Goal: Navigation & Orientation: Find specific page/section

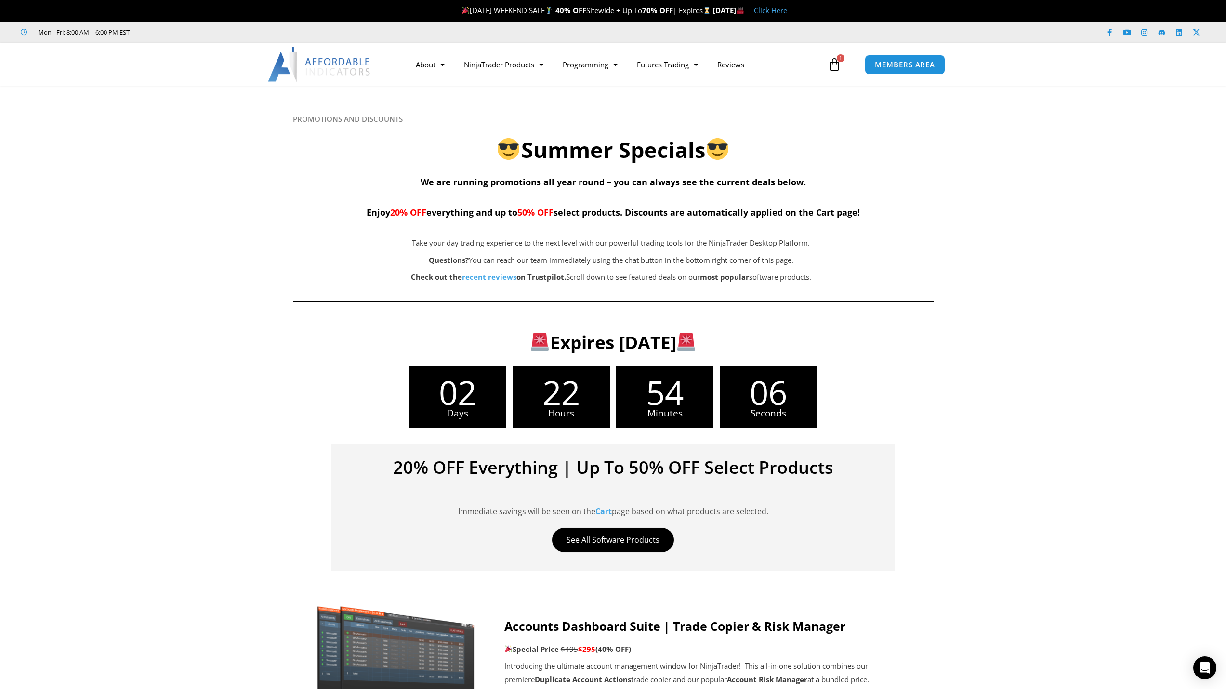
click at [525, 213] on span "50% OFF" at bounding box center [535, 213] width 36 height 12
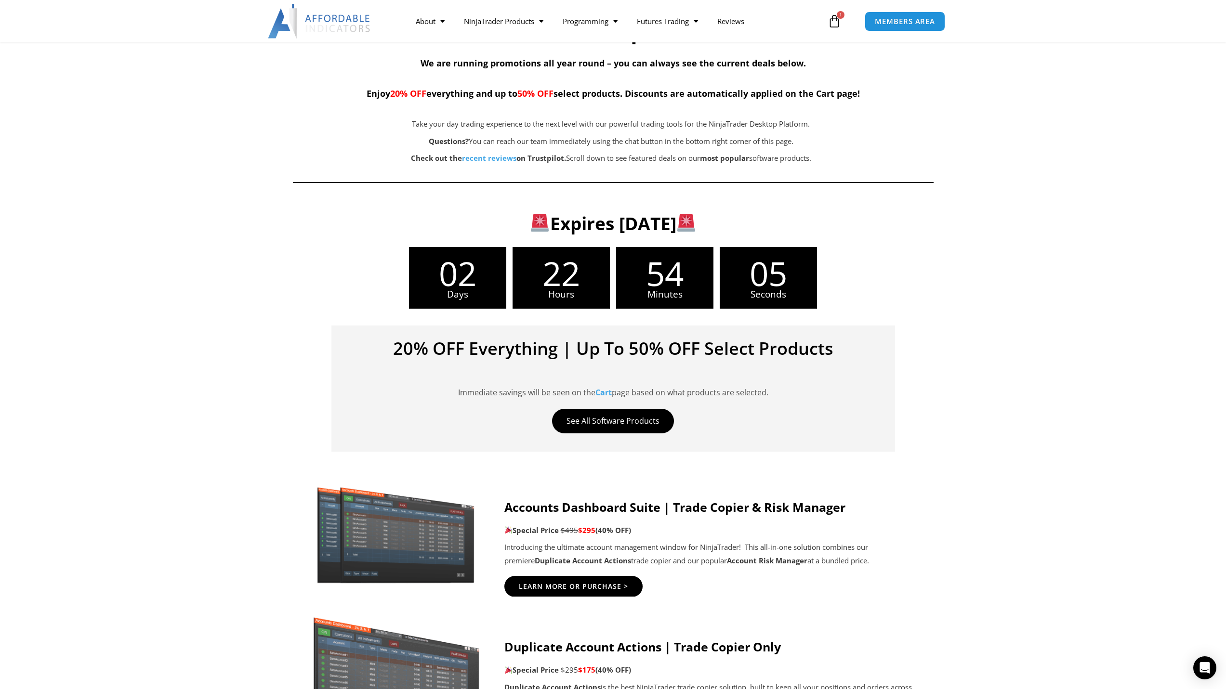
scroll to position [145, 0]
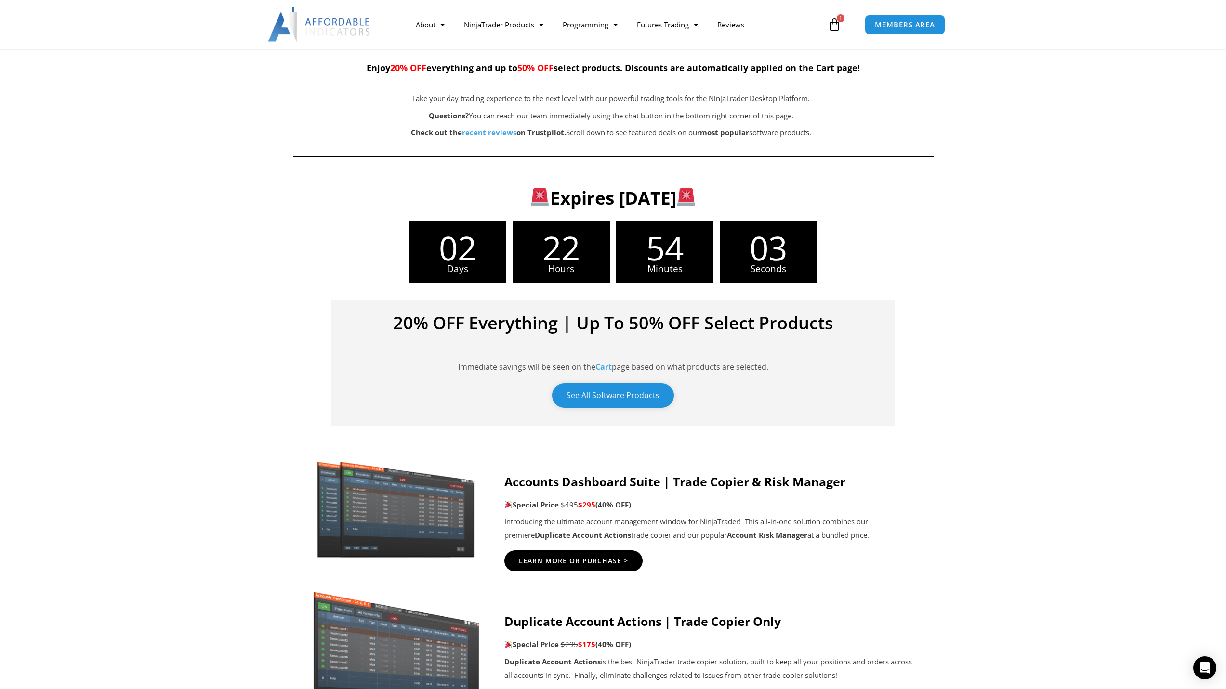
click at [603, 397] on link "See All Software Products" at bounding box center [613, 395] width 122 height 25
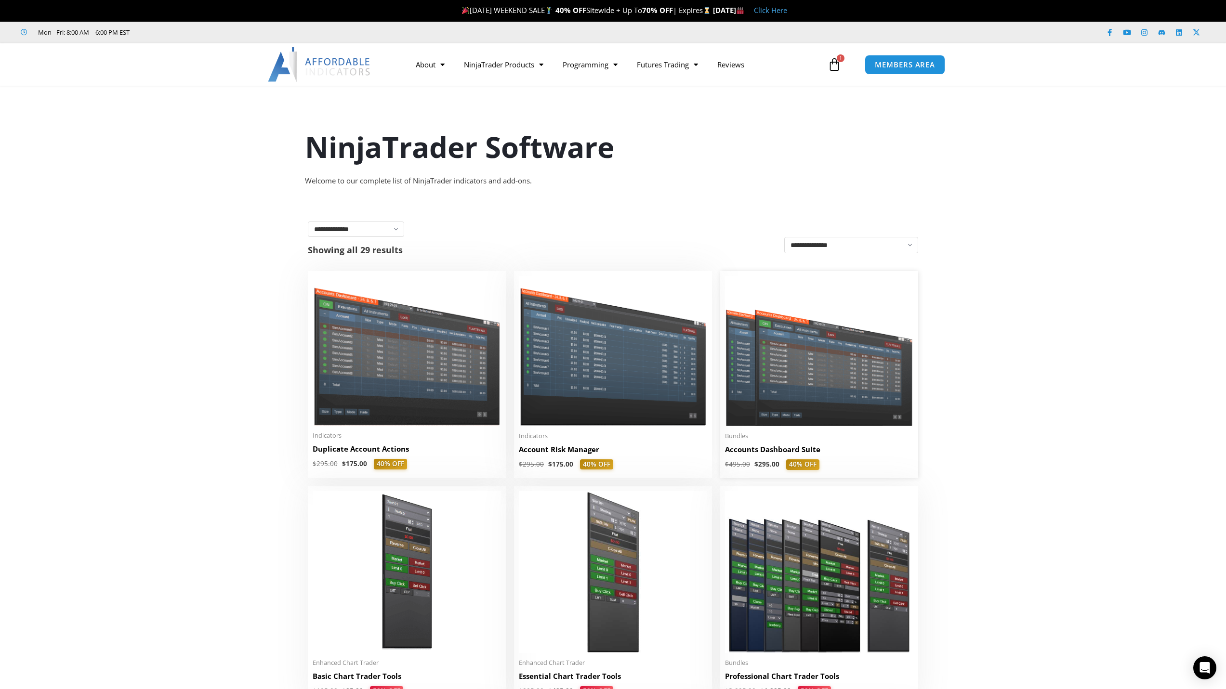
click at [792, 422] on img at bounding box center [819, 351] width 188 height 150
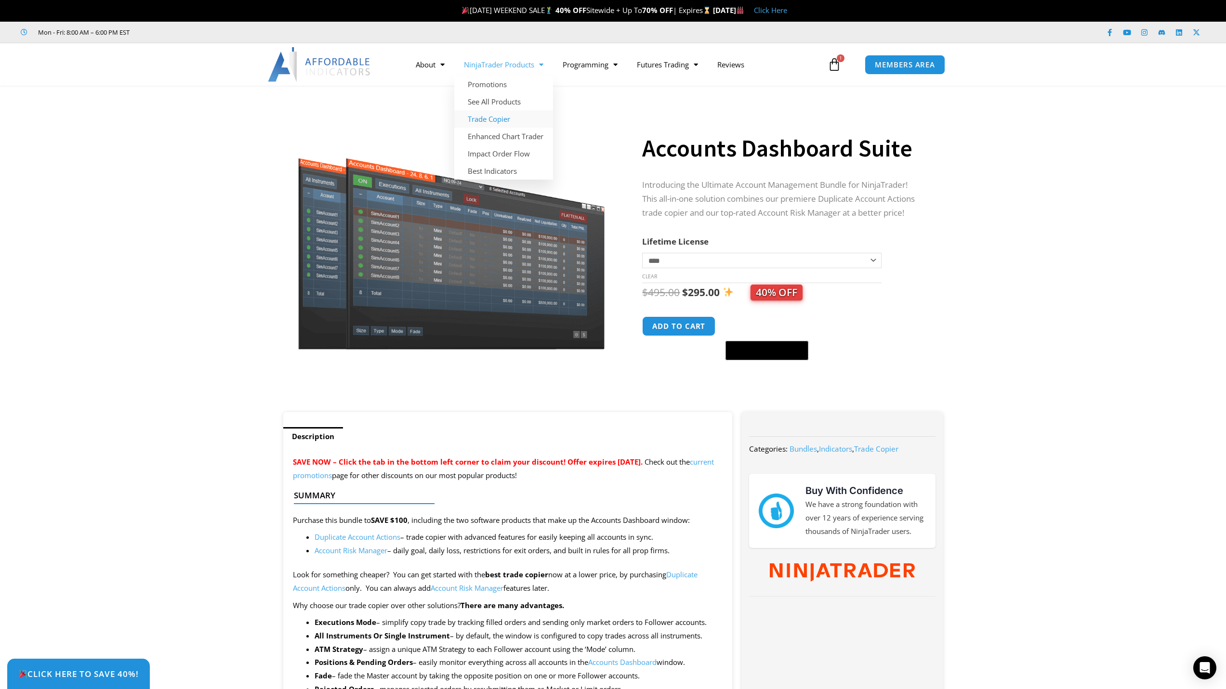
click at [490, 117] on link "Trade Copier" at bounding box center [503, 118] width 99 height 17
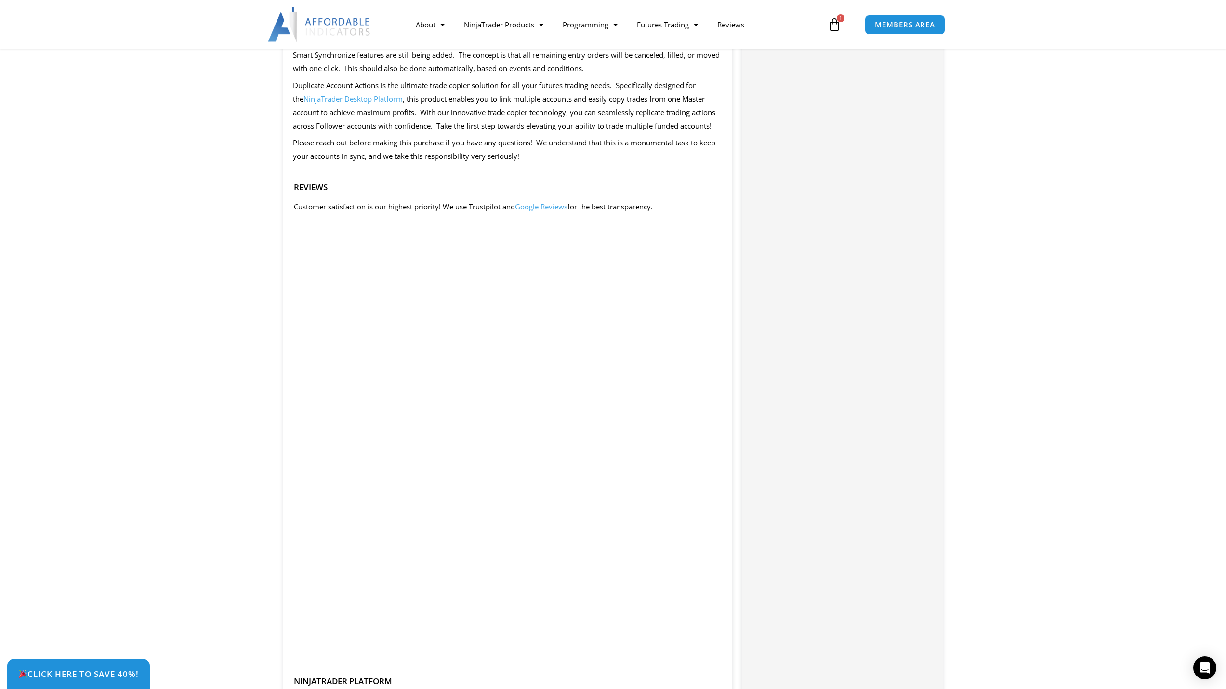
scroll to position [1734, 0]
